Goal: Task Accomplishment & Management: Use online tool/utility

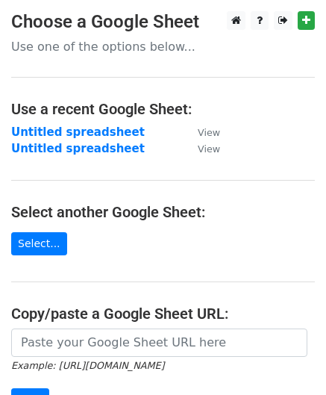
scroll to position [212, 0]
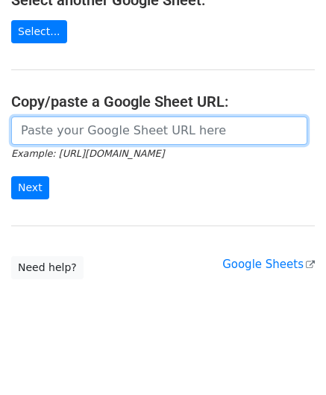
click at [54, 123] on input "url" at bounding box center [159, 130] width 296 height 28
paste input "https://docs.google.com/spreadsheets/d/1qjCFVa-05buhFcYJuT2WZlyUR3I3swT0oH3fUCh…"
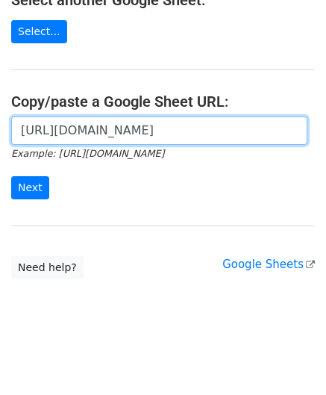
scroll to position [0, 316]
type input "https://docs.google.com/spreadsheets/d/1qjCFVa-05buhFcYJuT2WZlyUR3I3swT0oH3fUCh…"
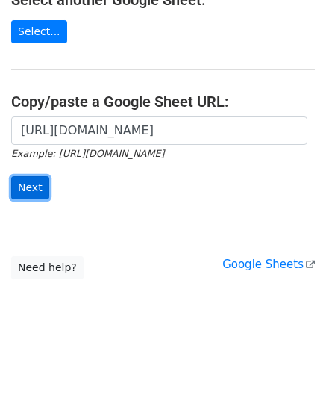
click at [29, 183] on input "Next" at bounding box center [30, 187] width 38 height 23
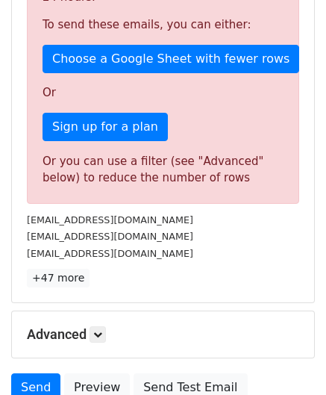
scroll to position [504, 0]
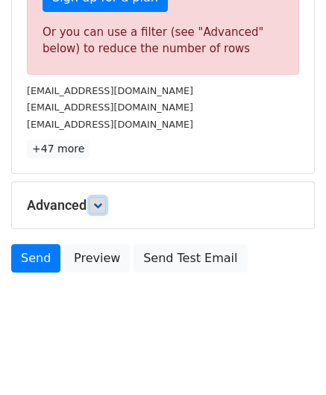
click at [106, 199] on link at bounding box center [98, 205] width 16 height 16
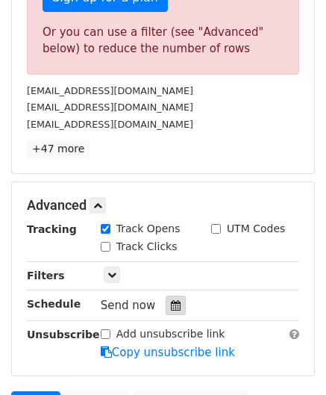
drag, startPoint x: 173, startPoint y: 300, endPoint x: 201, endPoint y: 198, distance: 106.1
click at [172, 300] on div at bounding box center [176, 304] width 20 height 19
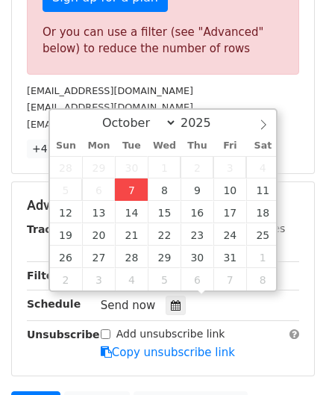
type input "[DATE] 12:00"
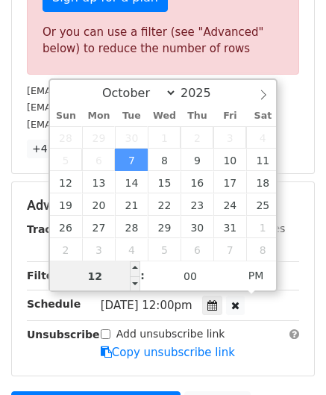
type input "4"
drag, startPoint x: 107, startPoint y: 277, endPoint x: 75, endPoint y: 274, distance: 33.0
click at [78, 272] on input "4" at bounding box center [95, 276] width 91 height 30
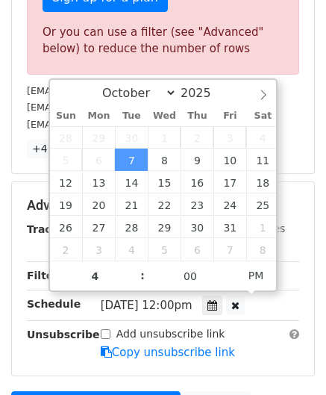
type input "[DATE] 16:00"
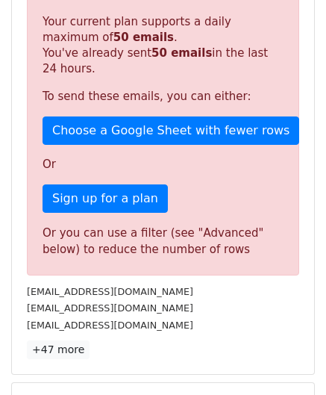
scroll to position [684, 0]
